Goal: Information Seeking & Learning: Learn about a topic

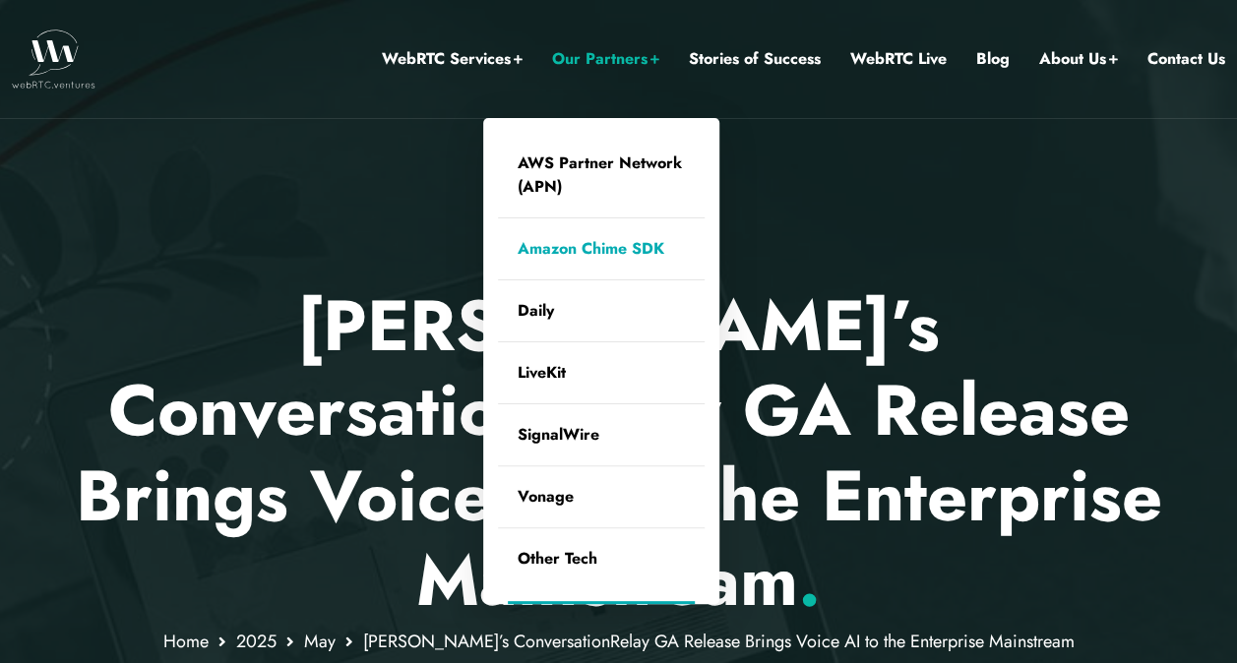
drag, startPoint x: 661, startPoint y: 279, endPoint x: 604, endPoint y: 277, distance: 57.1
click at [661, 280] on link "Daily" at bounding box center [601, 310] width 207 height 61
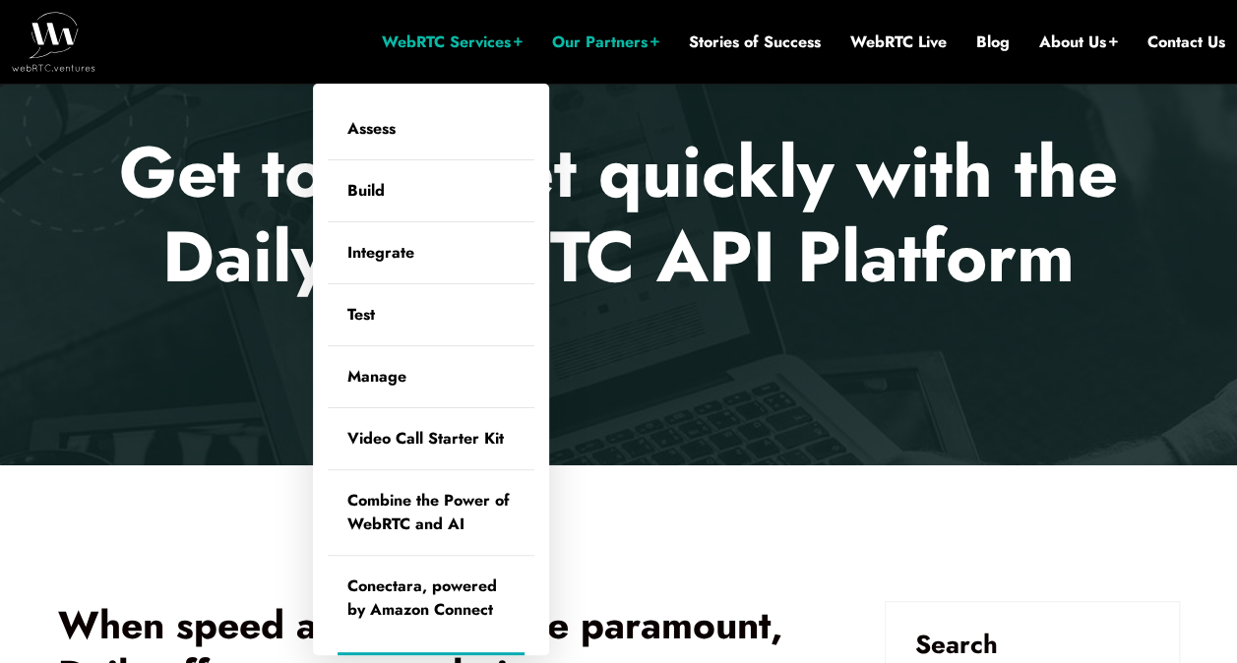
scroll to position [149, 0]
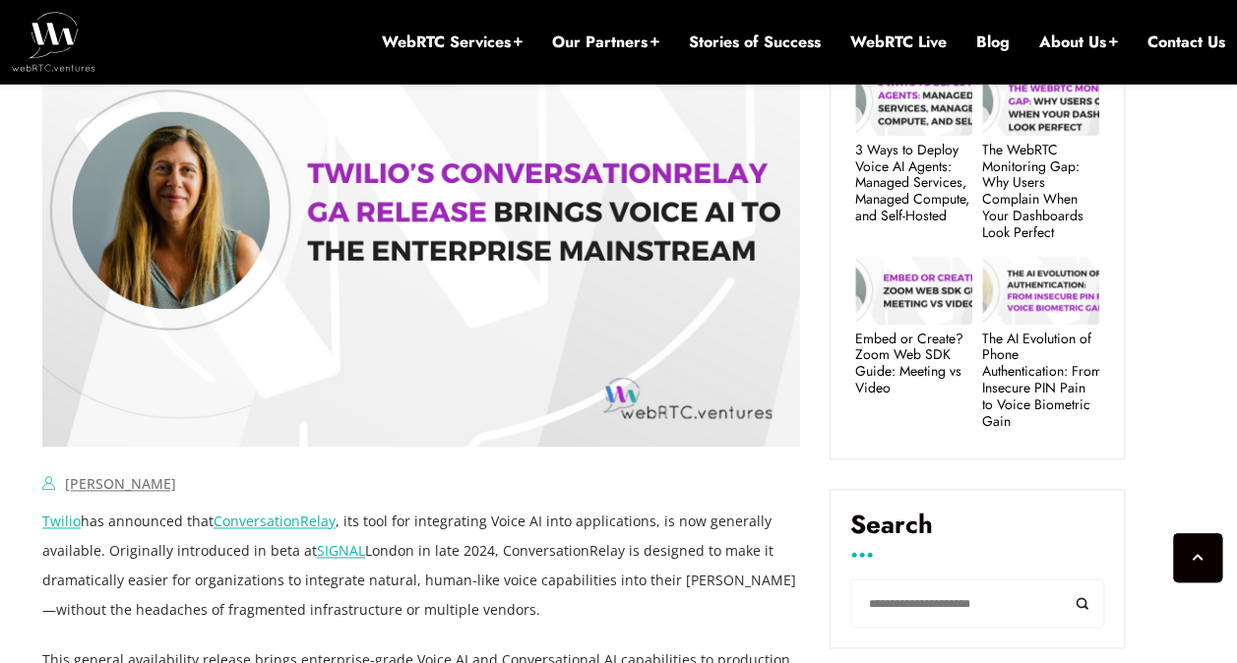
scroll to position [1230, 0]
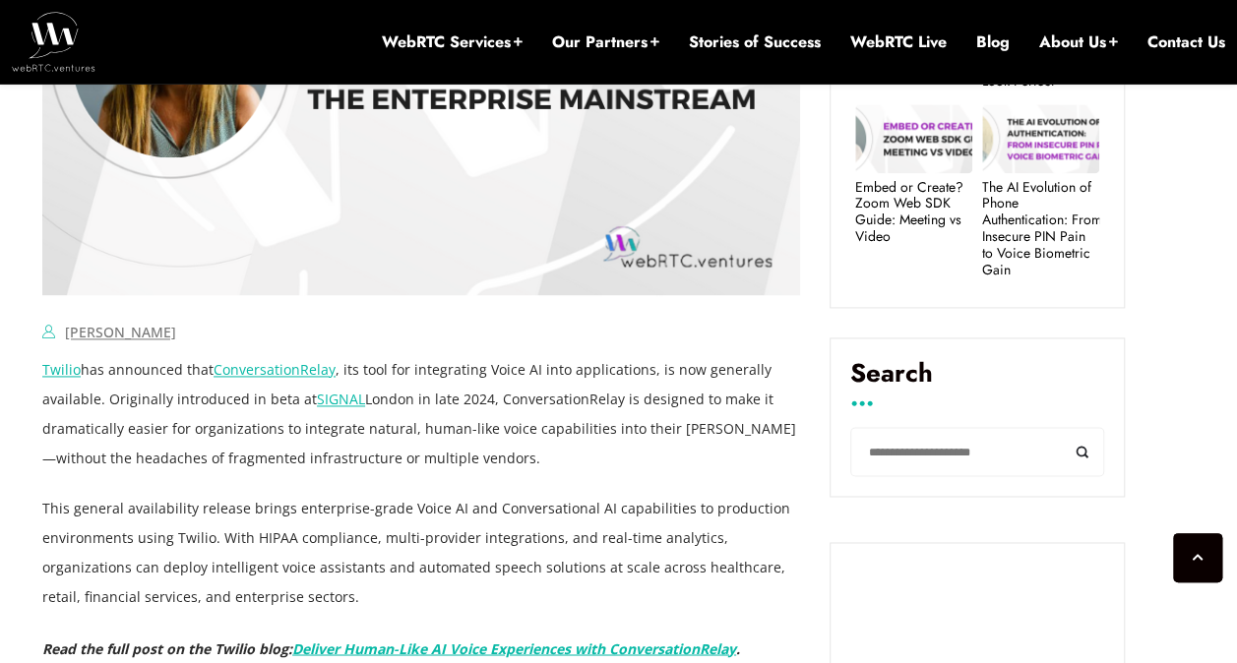
click at [289, 360] on link "ConversationRelay" at bounding box center [275, 369] width 122 height 19
